Goal: Transaction & Acquisition: Purchase product/service

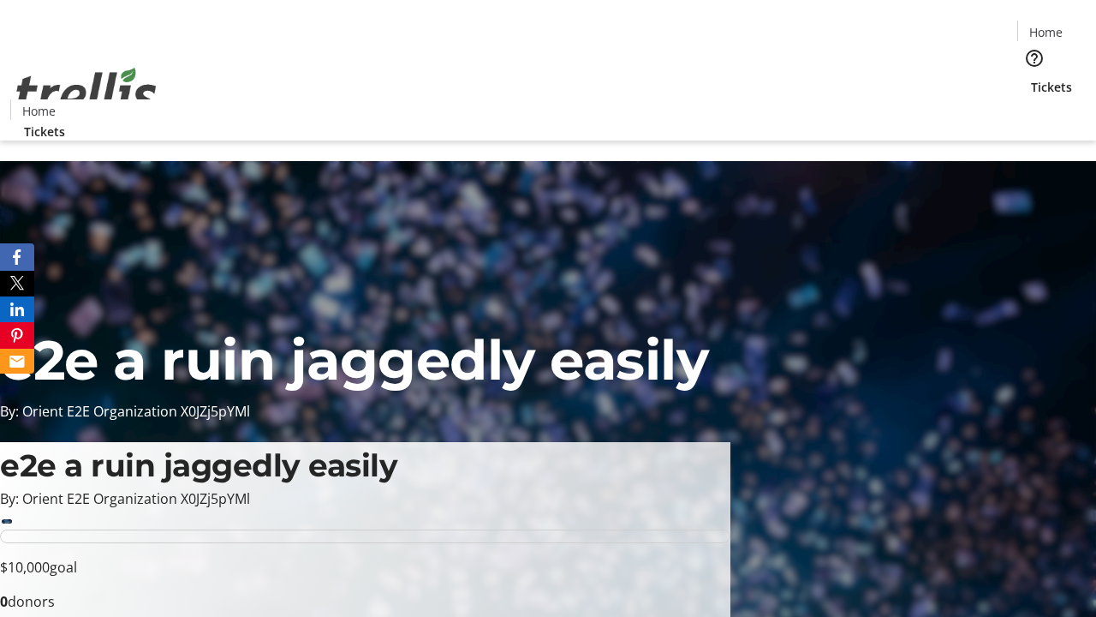
click at [1031, 78] on span "Tickets" at bounding box center [1051, 87] width 41 height 18
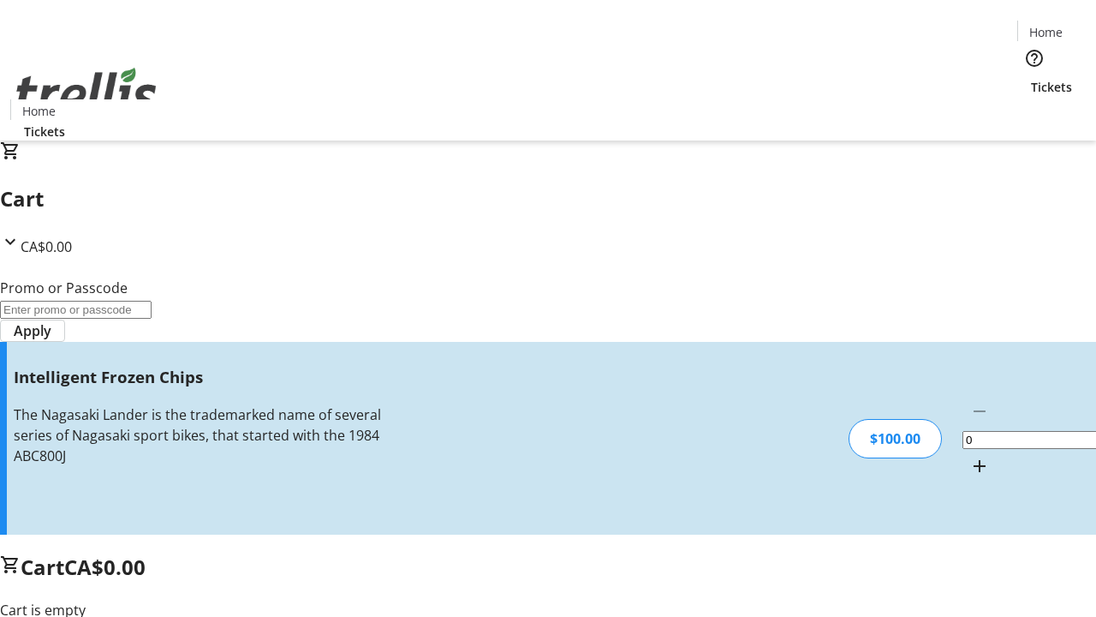
click at [969, 456] on mat-icon "Increment by one" at bounding box center [979, 466] width 21 height 21
type input "1"
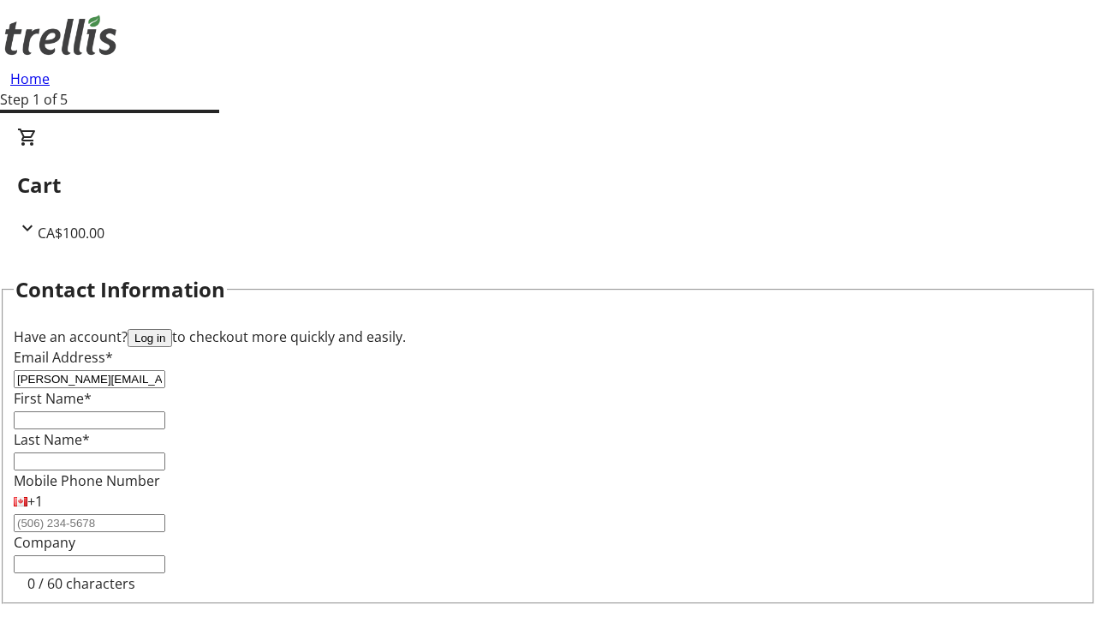
type input "[PERSON_NAME][EMAIL_ADDRESS][DOMAIN_NAME]"
type input "[PERSON_NAME]"
